Goal: Task Accomplishment & Management: Use online tool/utility

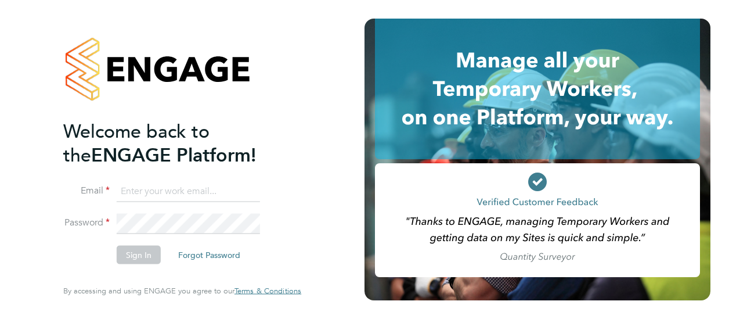
type input "[EMAIL_ADDRESS][DOMAIN_NAME]"
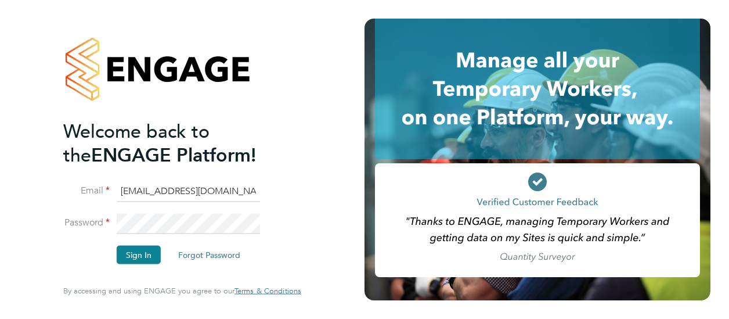
click at [146, 239] on li "Password" at bounding box center [176, 229] width 226 height 32
click at [144, 251] on button "Sign In" at bounding box center [139, 255] width 44 height 19
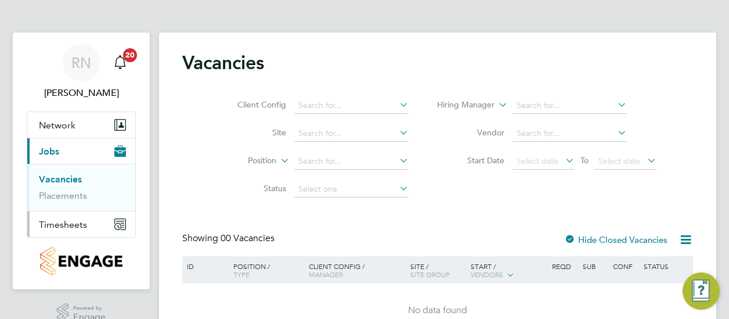
click at [67, 226] on span "Timesheets" at bounding box center [63, 224] width 48 height 11
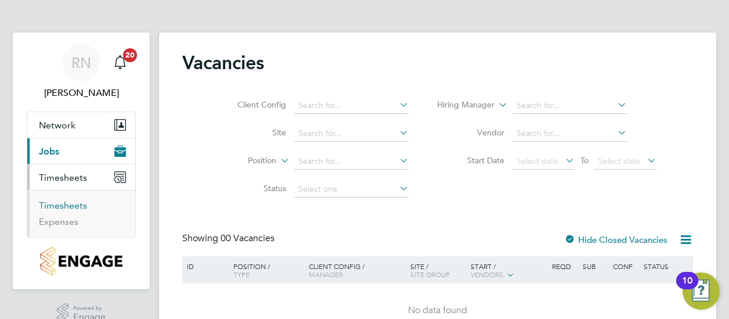
click at [57, 204] on link "Timesheets" at bounding box center [63, 205] width 48 height 11
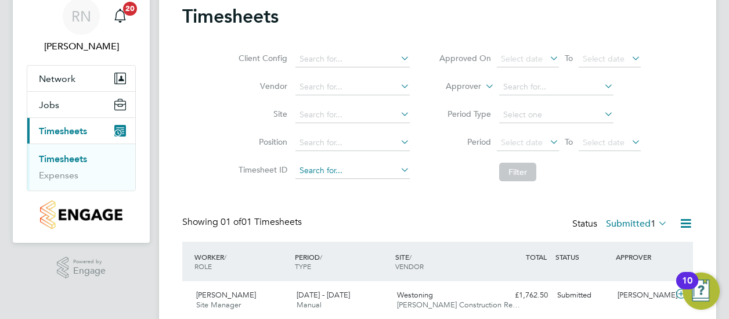
scroll to position [88, 0]
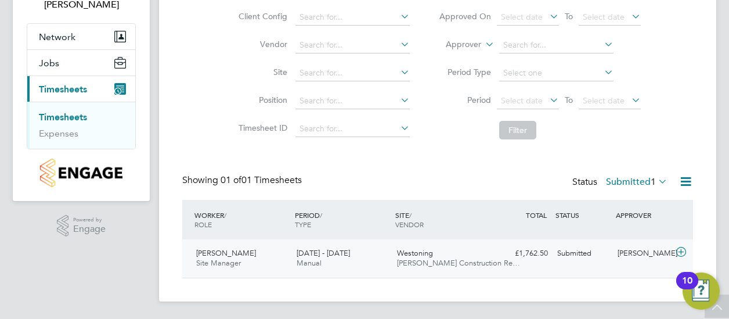
click at [309, 256] on span "22 - 28 Sep 2025" at bounding box center [323, 253] width 53 height 10
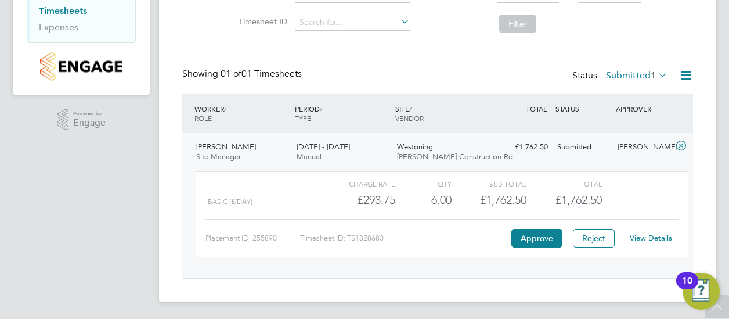
scroll to position [195, 0]
click at [539, 240] on button "Approve" at bounding box center [537, 237] width 51 height 19
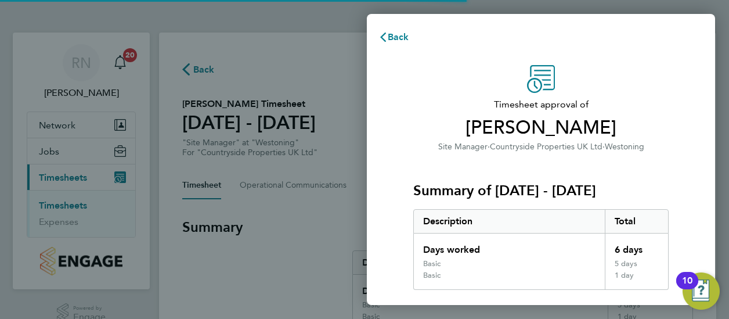
scroll to position [247, 0]
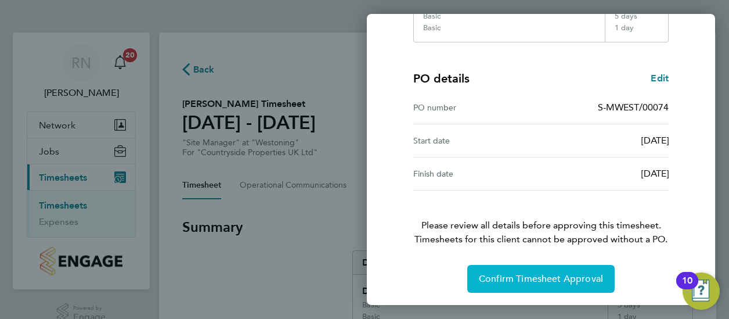
click at [498, 278] on span "Confirm Timesheet Approval" at bounding box center [541, 279] width 124 height 12
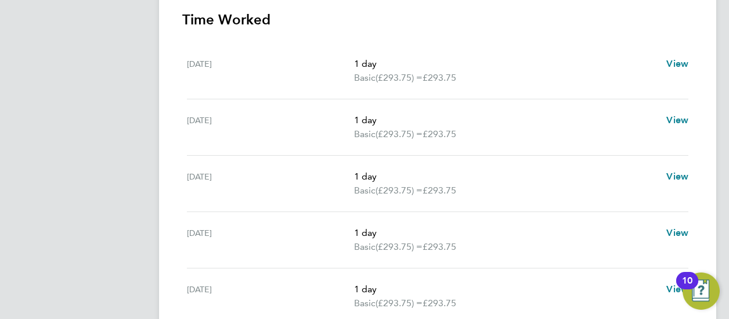
scroll to position [323, 0]
